Goal: Download file/media

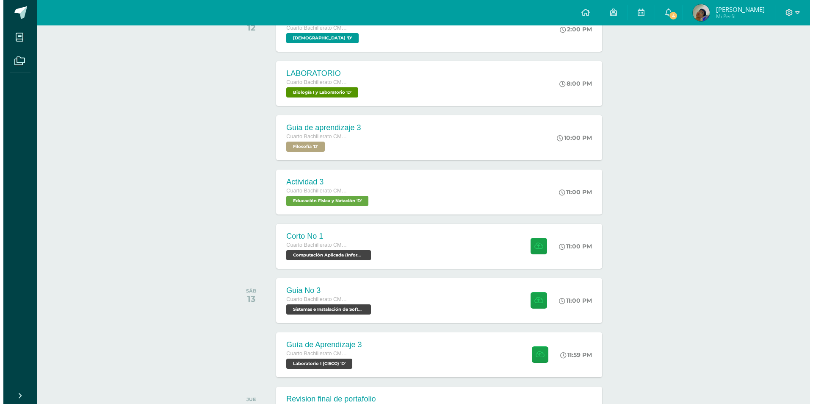
scroll to position [175, 0]
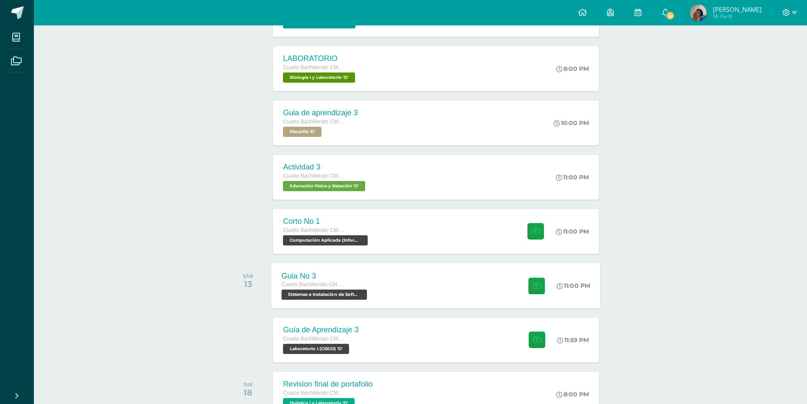
click at [416, 292] on div "Guia No 3 Cuarto Bachillerato CMP Bachillerato en CCLL con Orientación en Compu…" at bounding box center [436, 285] width 329 height 45
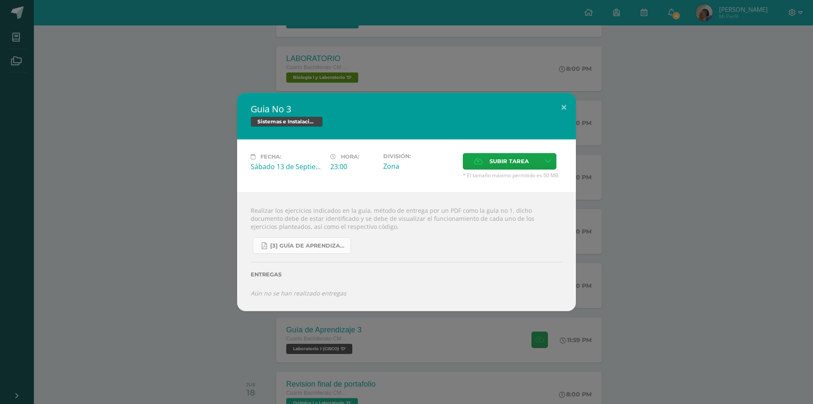
click at [318, 248] on span "[3] Guía de Aprendizaje - Sistemas e Instalación de Software.pdf" at bounding box center [308, 245] width 76 height 7
click at [560, 111] on button at bounding box center [564, 107] width 24 height 29
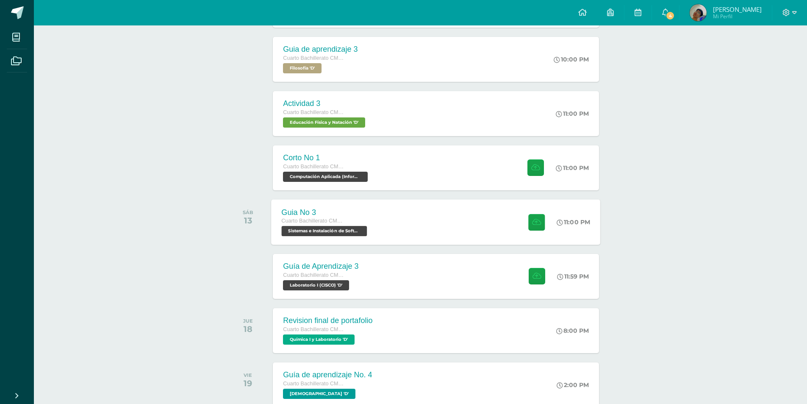
scroll to position [260, 0]
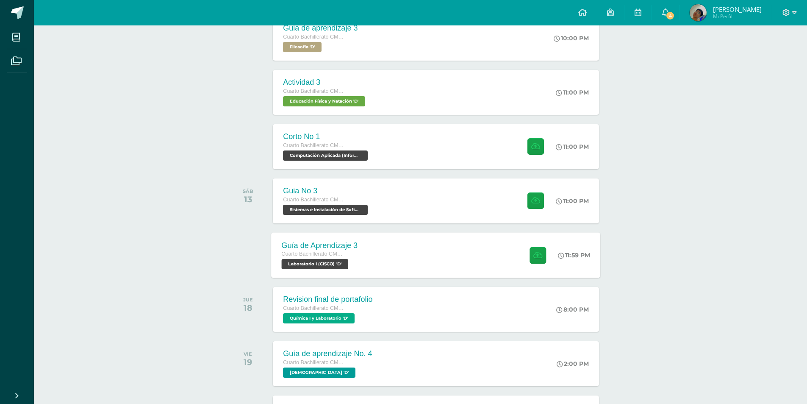
click at [425, 260] on div "Guía de Aprendizaje 3 Cuarto Bachillerato CMP Bachillerato en CCLL con Orientac…" at bounding box center [436, 254] width 329 height 45
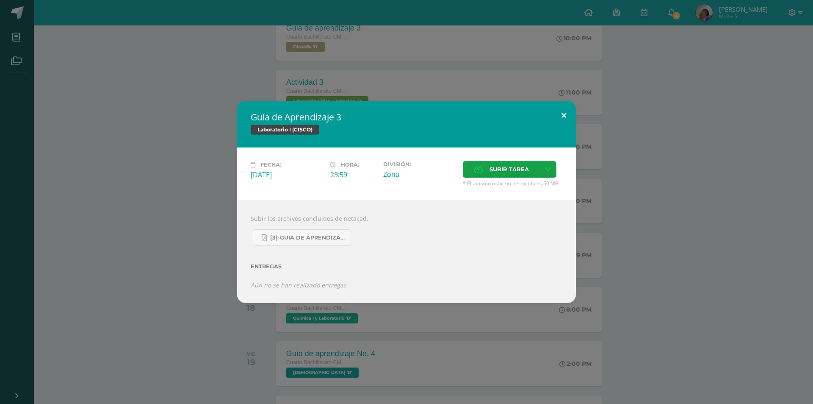
click at [559, 111] on button at bounding box center [564, 115] width 24 height 29
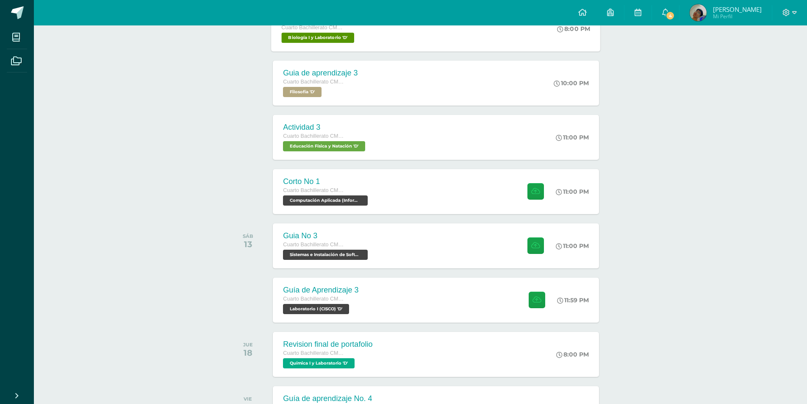
scroll to position [0, 0]
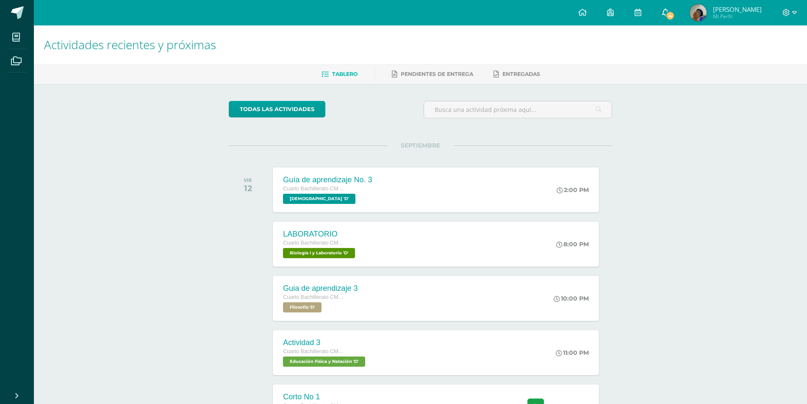
click at [674, 11] on link "4" at bounding box center [665, 12] width 27 height 25
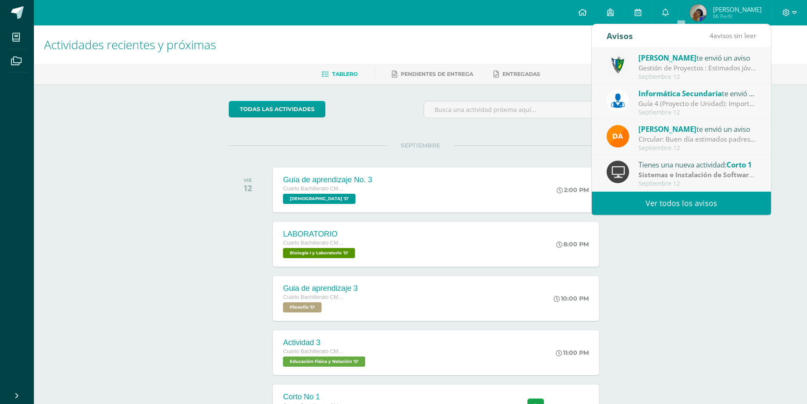
click at [655, 203] on link "Ver todos los avisos" at bounding box center [681, 202] width 179 height 23
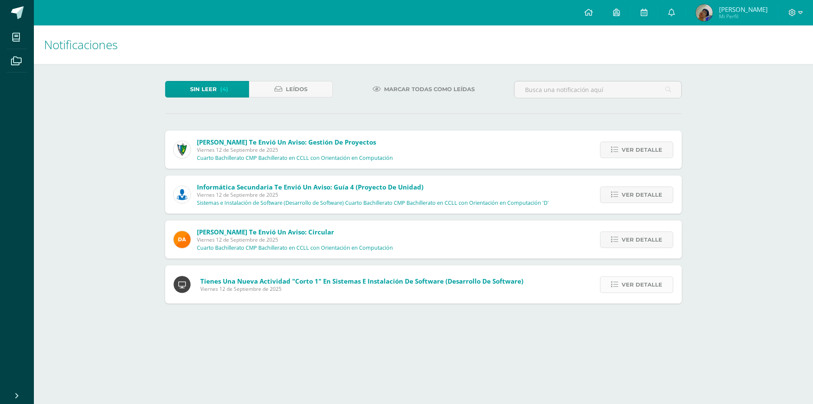
click at [610, 285] on link "Ver detalle" at bounding box center [636, 284] width 73 height 17
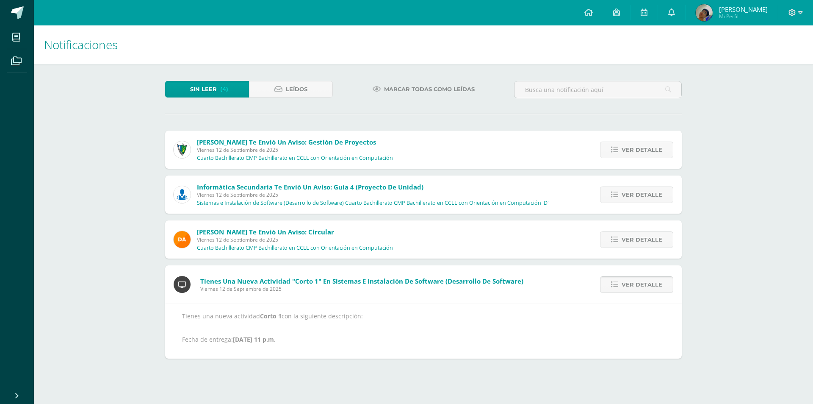
click at [610, 284] on link "Ver detalle" at bounding box center [636, 284] width 73 height 17
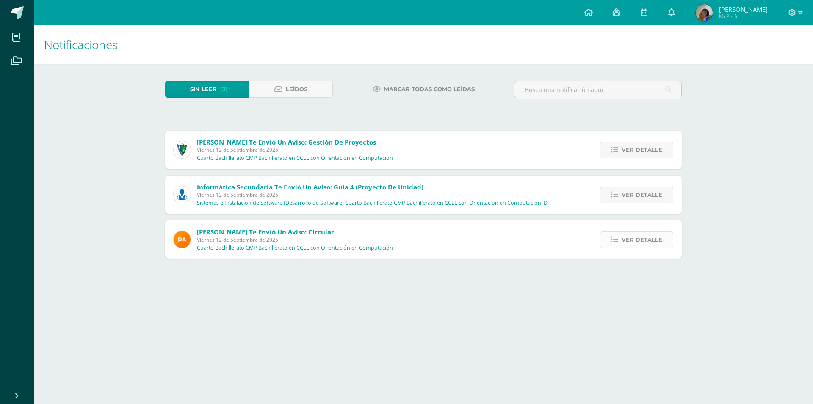
click at [617, 245] on link "Ver detalle" at bounding box center [636, 239] width 73 height 17
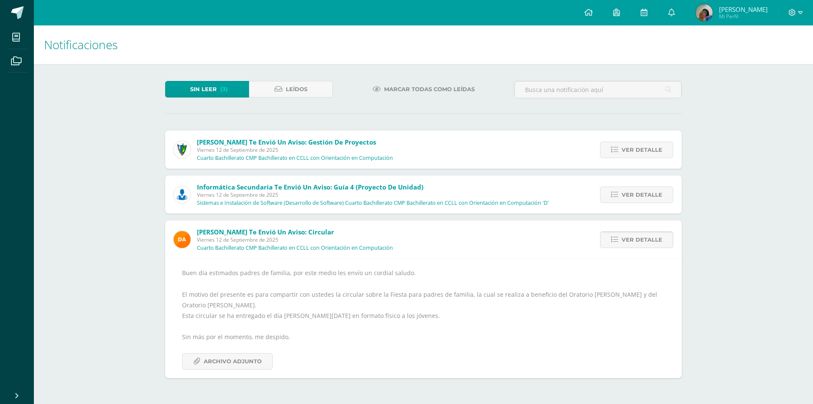
click at [617, 245] on link "Ver detalle" at bounding box center [636, 239] width 73 height 17
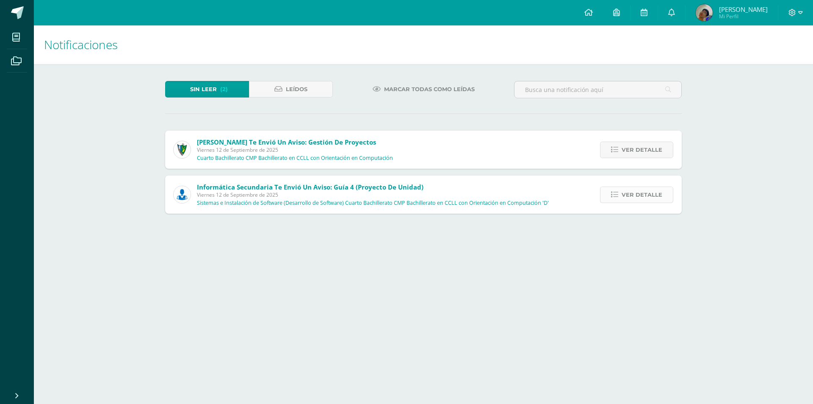
click at [615, 190] on link "Ver detalle" at bounding box center [636, 194] width 73 height 17
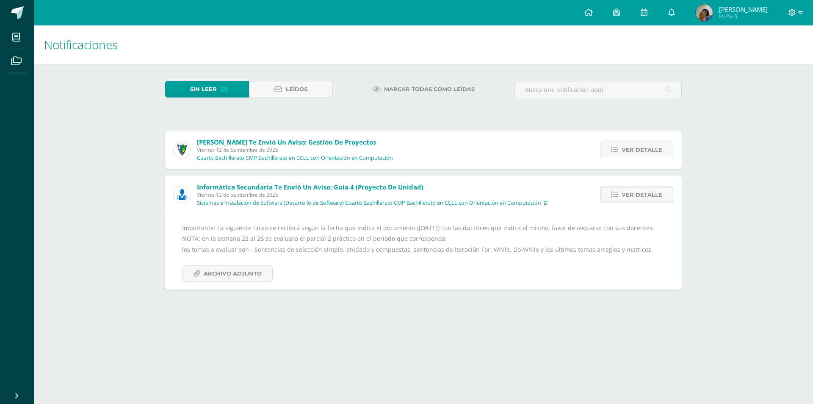
click at [615, 190] on link "Ver detalle" at bounding box center [636, 194] width 73 height 17
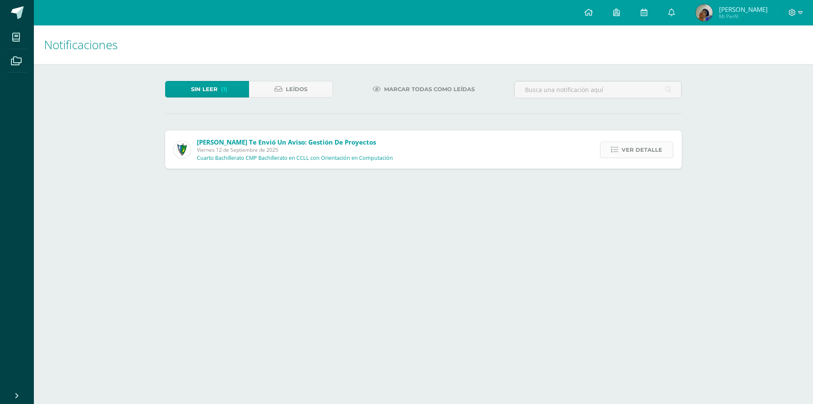
click at [624, 153] on span "Ver detalle" at bounding box center [642, 150] width 41 height 16
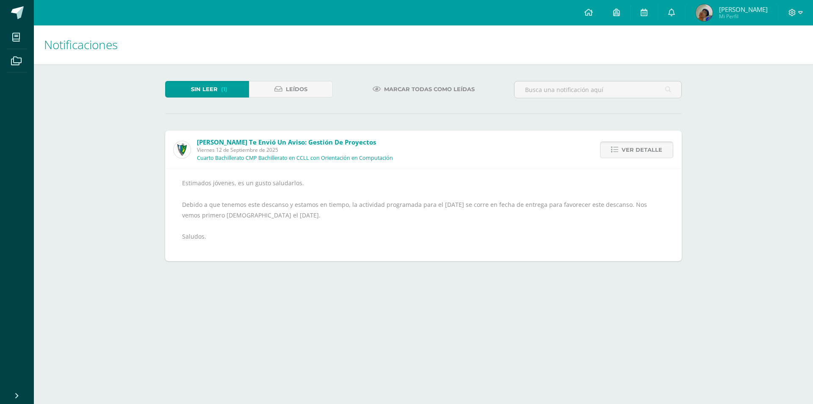
click at [624, 153] on span "Ver detalle" at bounding box center [642, 150] width 41 height 16
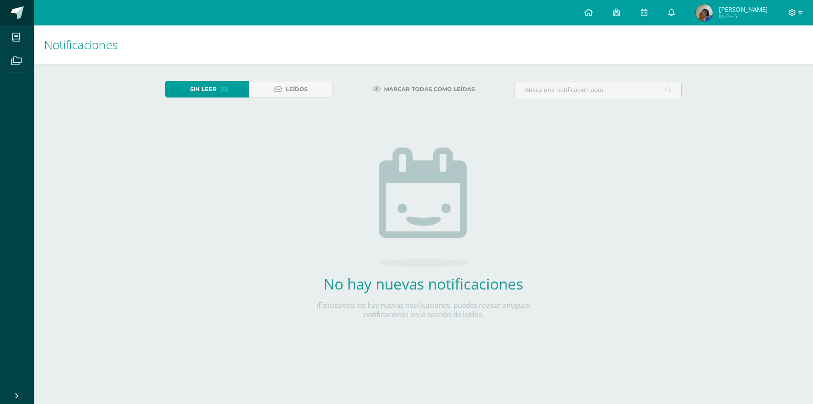
click at [31, 15] on span at bounding box center [47, 13] width 40 height 18
